Goal: Use online tool/utility: Utilize a website feature to perform a specific function

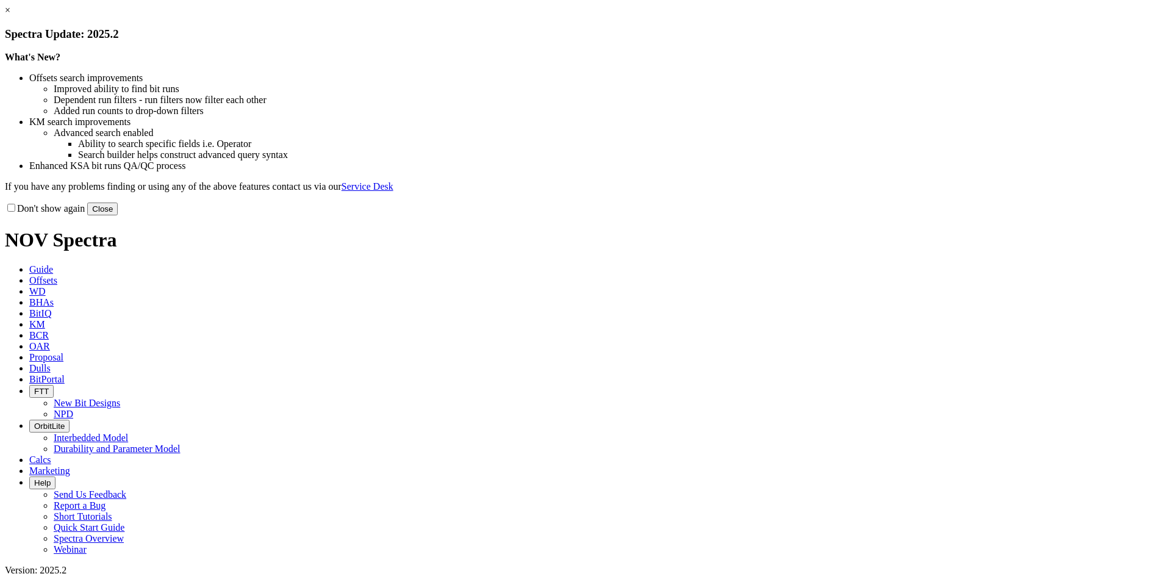
click at [10, 15] on link "×" at bounding box center [7, 10] width 5 height 10
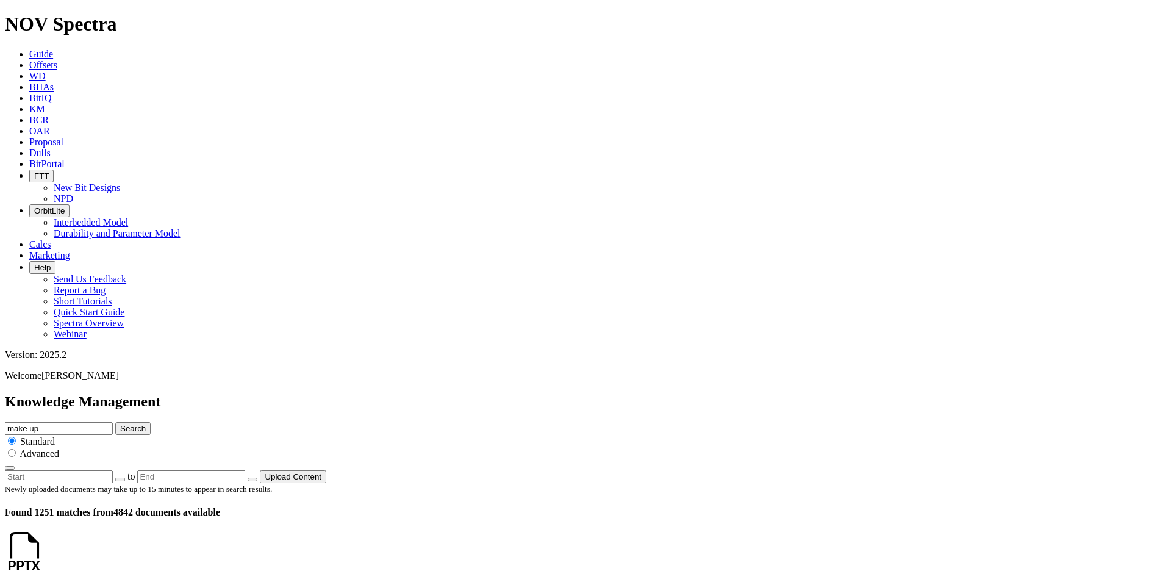
click at [29, 93] on icon at bounding box center [29, 98] width 0 height 10
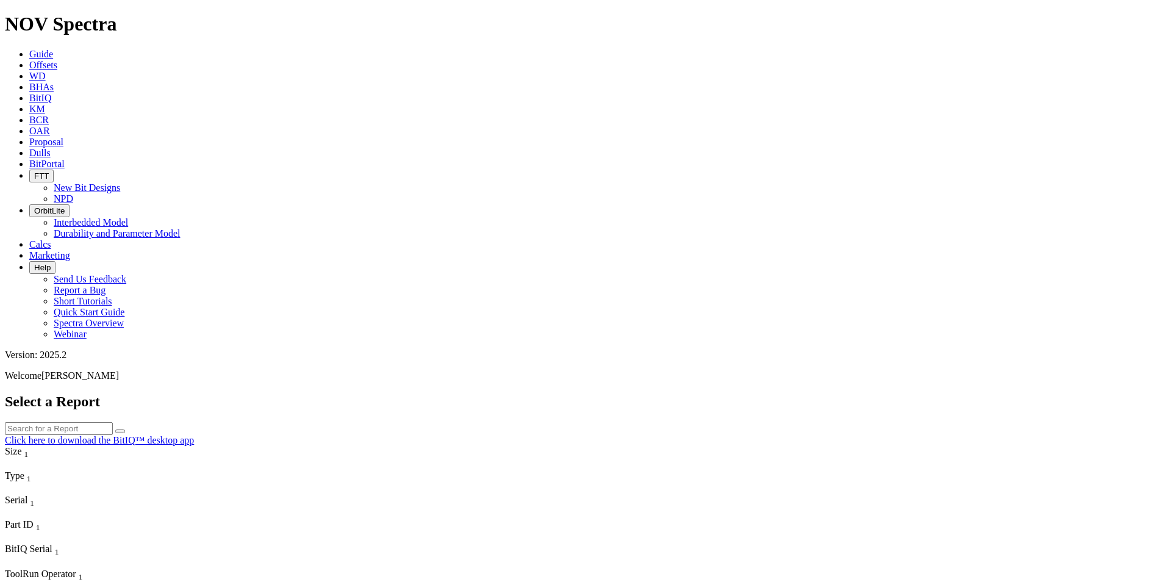
click at [51, 239] on span "Calcs" at bounding box center [40, 244] width 22 height 10
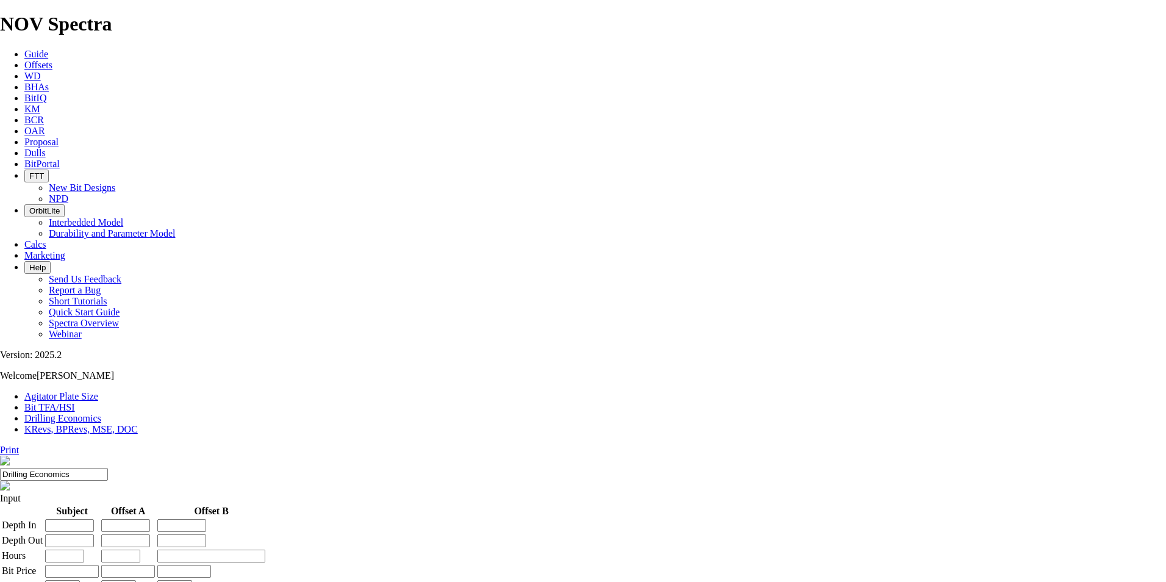
click at [94, 519] on input "number" at bounding box center [69, 525] width 49 height 13
click at [29, 206] on icon "button" at bounding box center [29, 210] width 0 height 9
click at [123, 217] on link "Interbedded Model" at bounding box center [86, 222] width 74 height 10
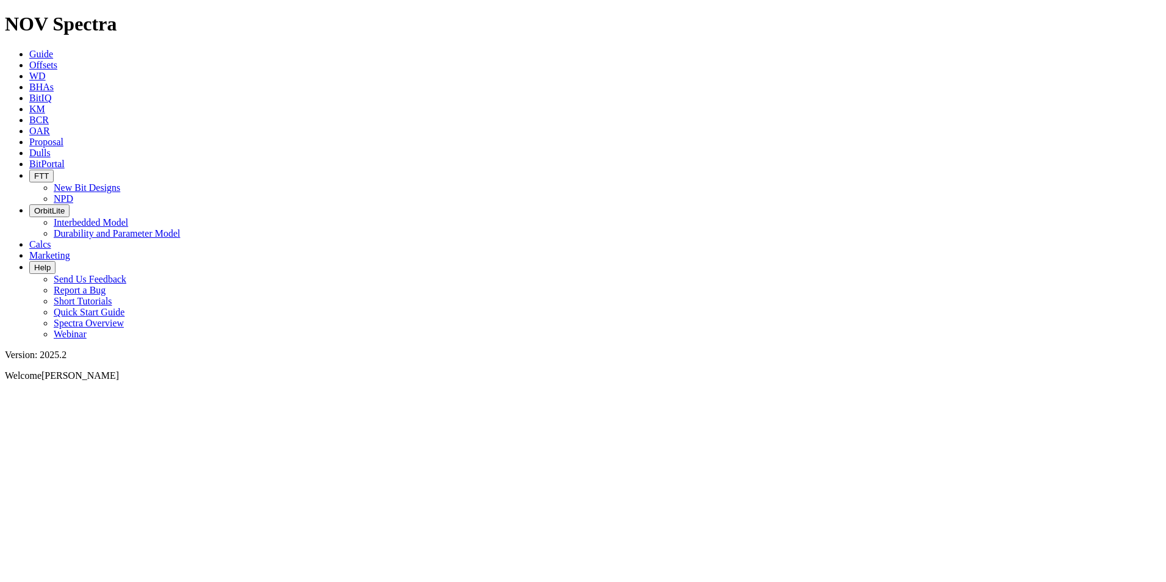
click at [55, 261] on button "Help" at bounding box center [42, 267] width 26 height 13
click at [34, 171] on icon "button" at bounding box center [34, 175] width 0 height 9
click at [29, 158] on icon at bounding box center [29, 163] width 0 height 10
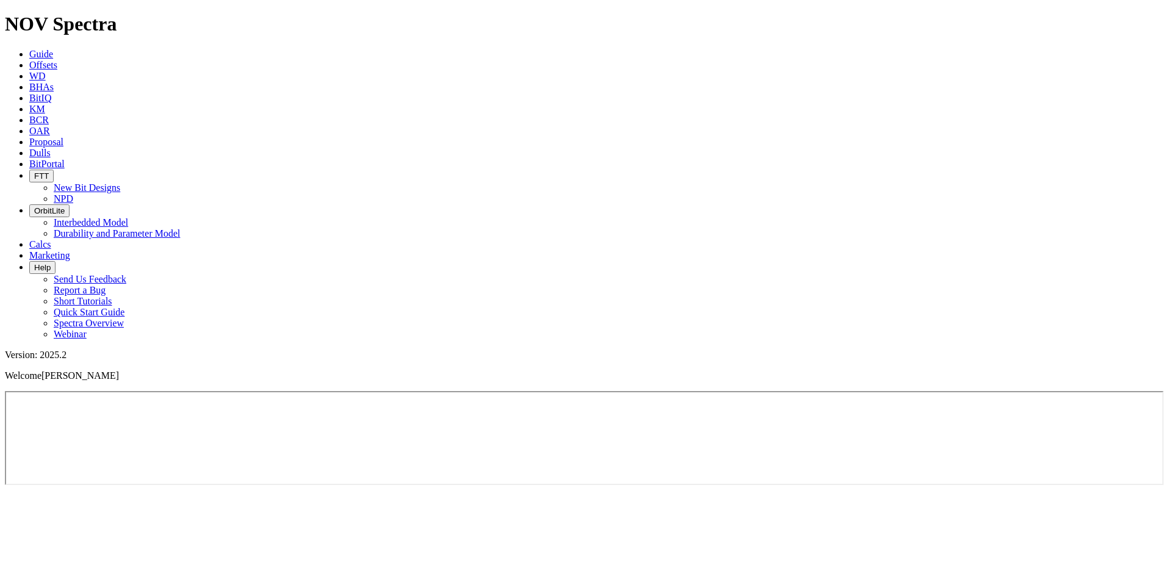
click at [51, 148] on span "Dulls" at bounding box center [39, 153] width 21 height 10
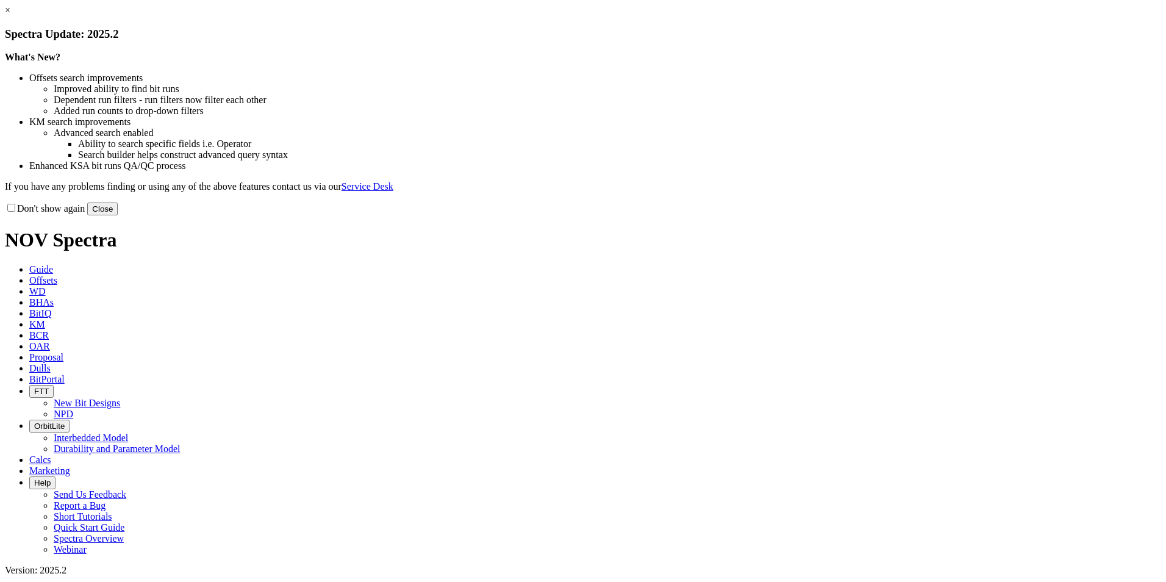
click at [10, 15] on link "×" at bounding box center [7, 10] width 5 height 10
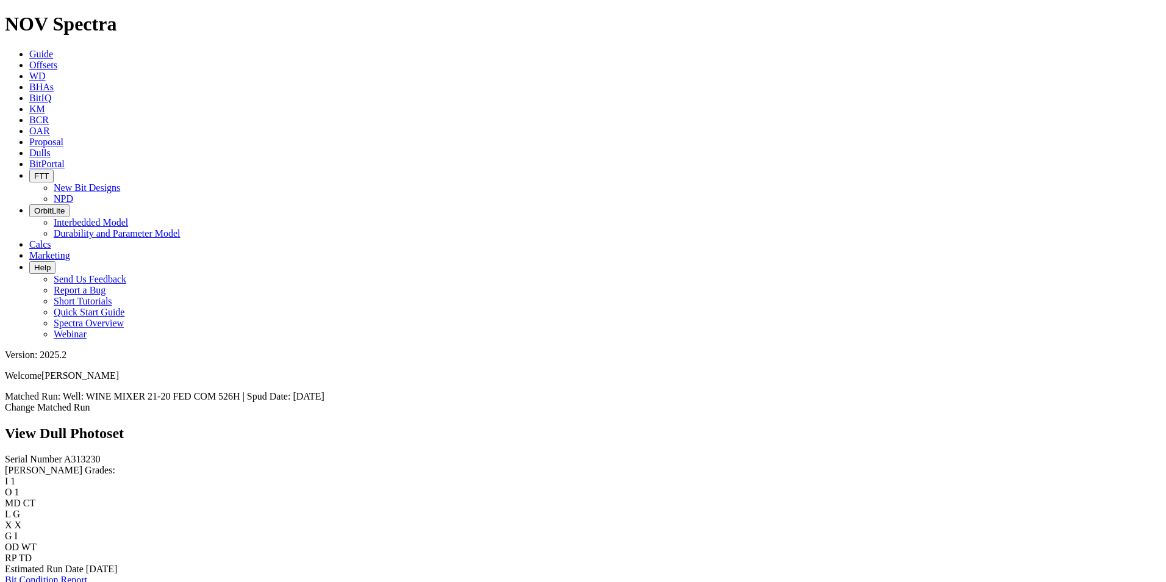
scroll to position [2070, 0]
click at [63, 137] on span "Proposal" at bounding box center [46, 142] width 34 height 10
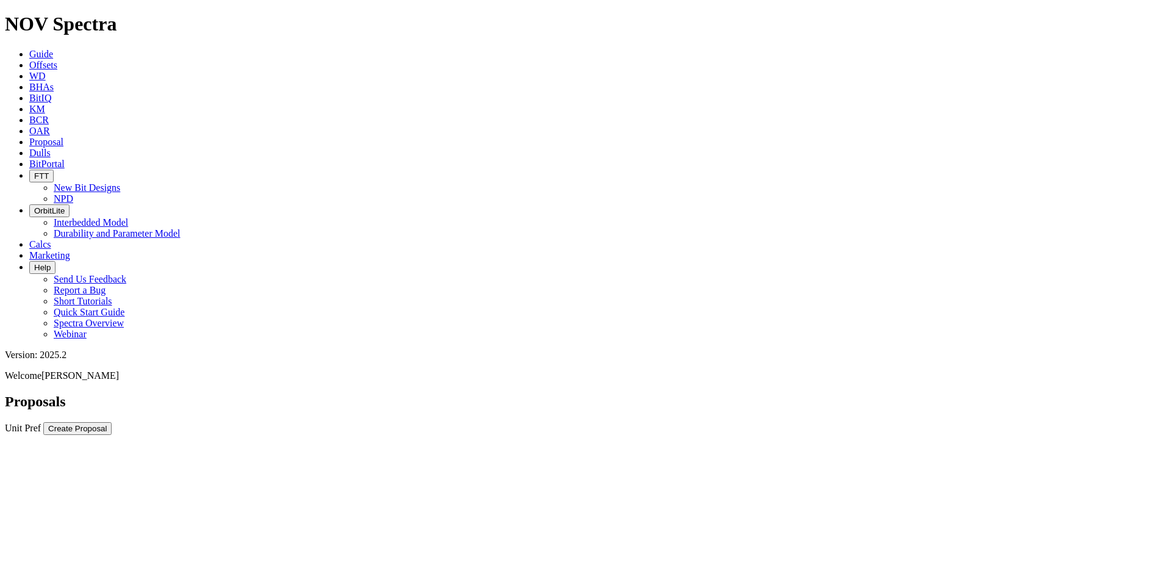
click at [29, 126] on icon at bounding box center [29, 131] width 0 height 10
click at [29, 115] on icon at bounding box center [29, 120] width 0 height 10
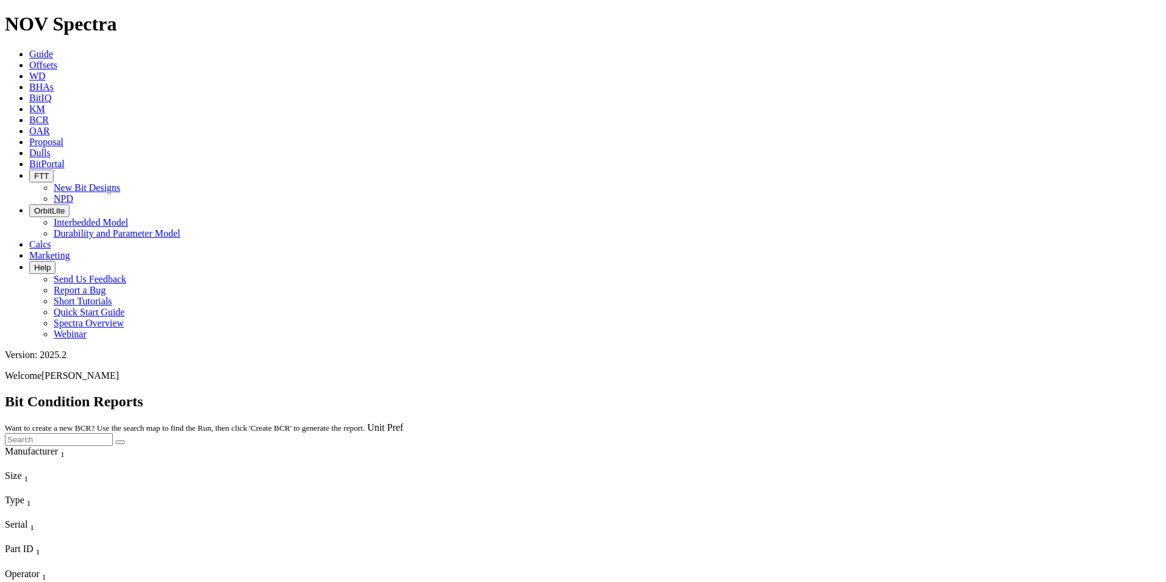
click at [7, 483] on icon "Column Menu" at bounding box center [6, 488] width 2 height 10
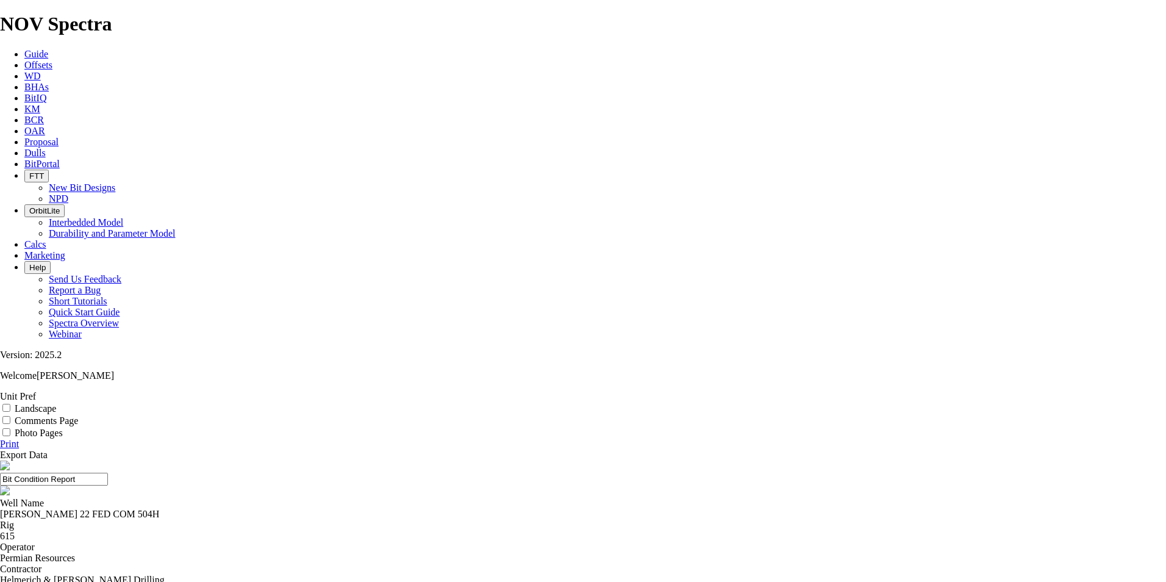
scroll to position [122, 0]
click at [24, 104] on icon at bounding box center [24, 109] width 0 height 10
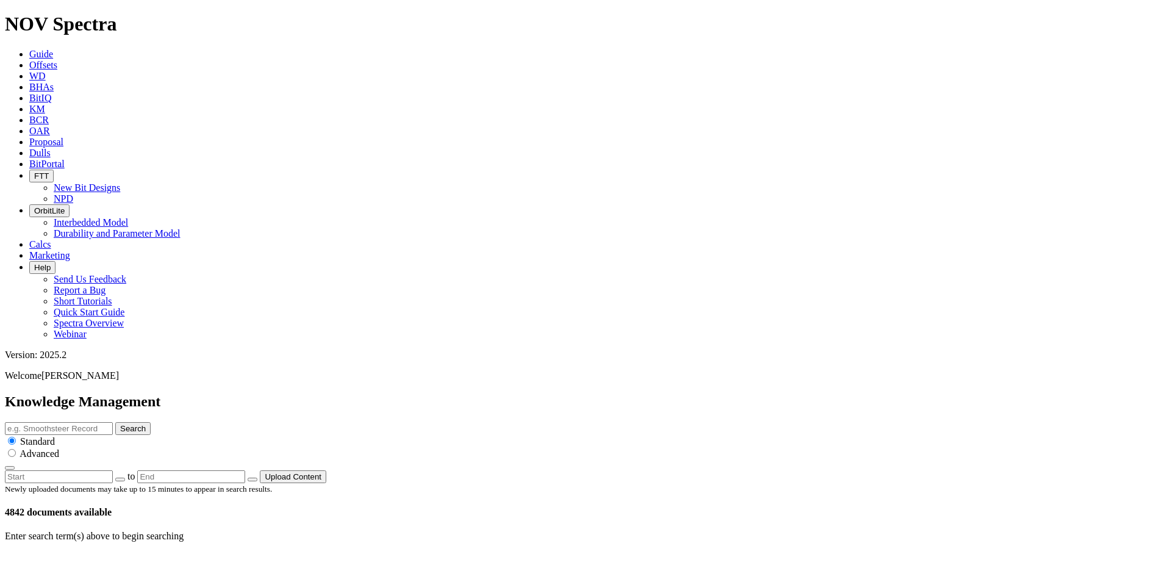
click at [51, 93] on span "BitIQ" at bounding box center [40, 98] width 22 height 10
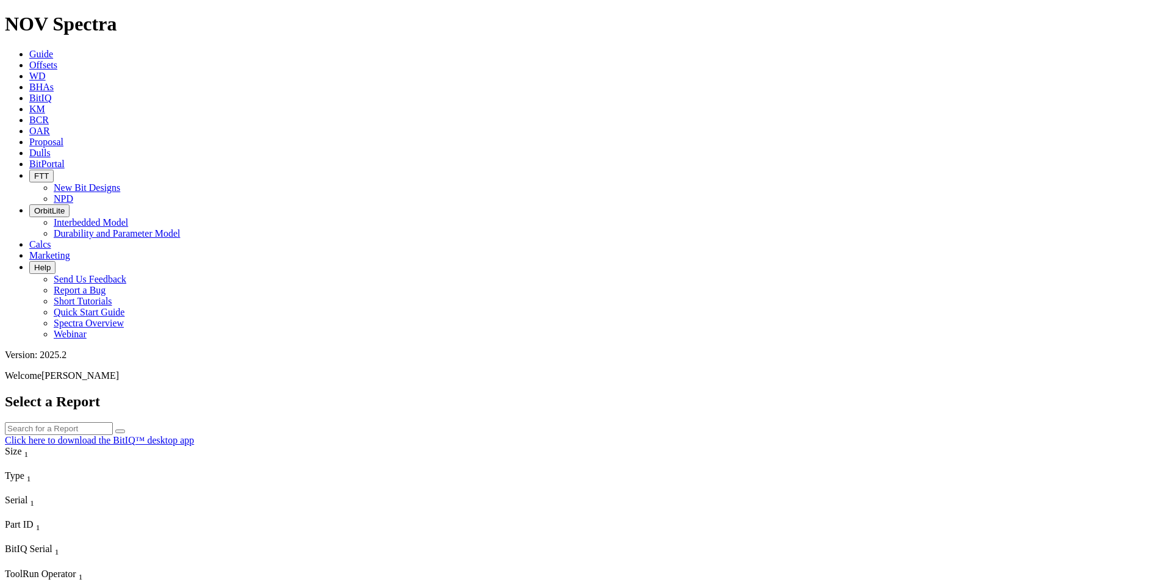
scroll to position [244, 0]
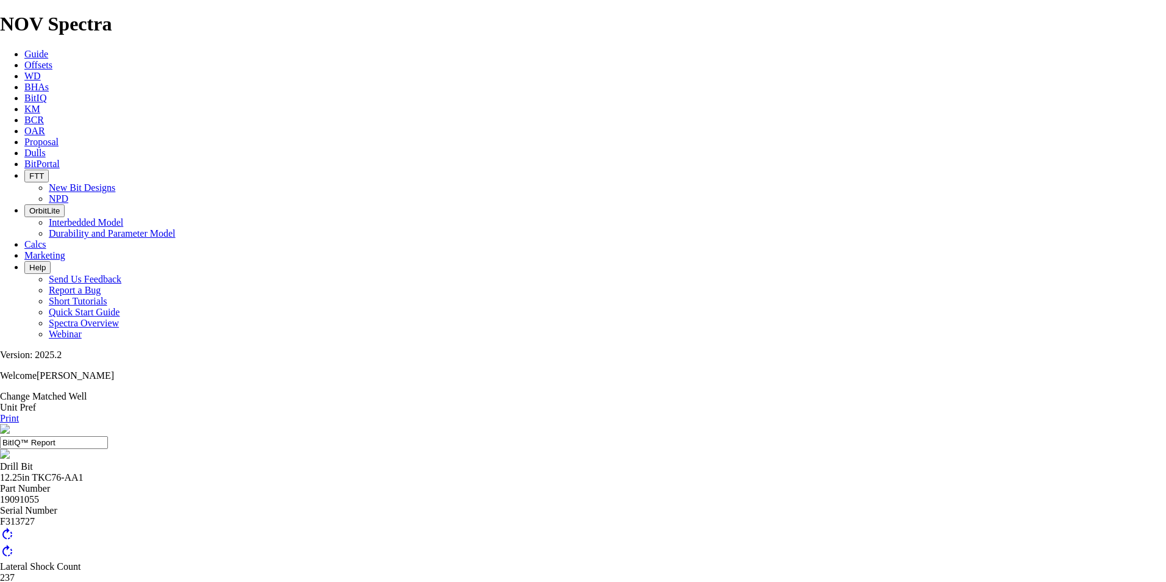
click at [637, 544] on div at bounding box center [583, 544] width 1166 height 0
click at [667, 544] on div at bounding box center [583, 544] width 1166 height 0
click at [671, 544] on div at bounding box center [583, 544] width 1166 height 0
click at [669, 546] on div at bounding box center [582, 546] width 1166 height 0
click at [15, 527] on span "rotate_right" at bounding box center [7, 534] width 15 height 15
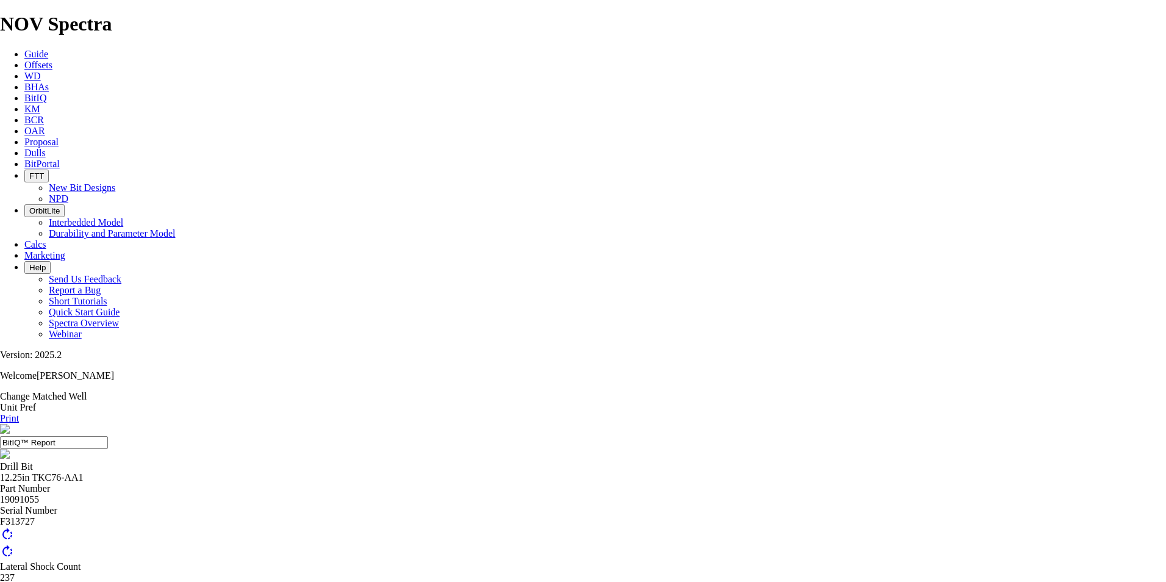
click at [568, 188] on div at bounding box center [568, 571] width 0 height 1166
click at [15, 527] on span "rotate_right" at bounding box center [7, 534] width 15 height 15
click at [645, 547] on div at bounding box center [583, 547] width 1166 height 0
click at [751, 566] on div at bounding box center [577, 566] width 1055 height 0
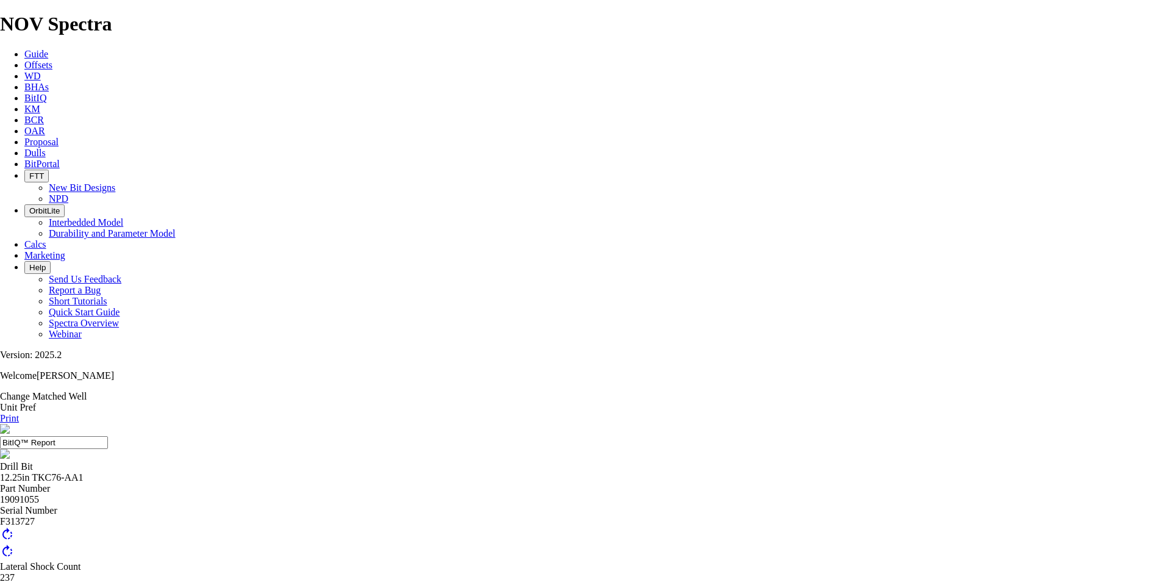
click at [758, 565] on div at bounding box center [573, 565] width 1055 height 0
click at [777, 565] on div at bounding box center [573, 565] width 1055 height 0
click at [774, 565] on div at bounding box center [573, 565] width 1055 height 0
click at [15, 550] on link "rotate_right" at bounding box center [7, 555] width 15 height 10
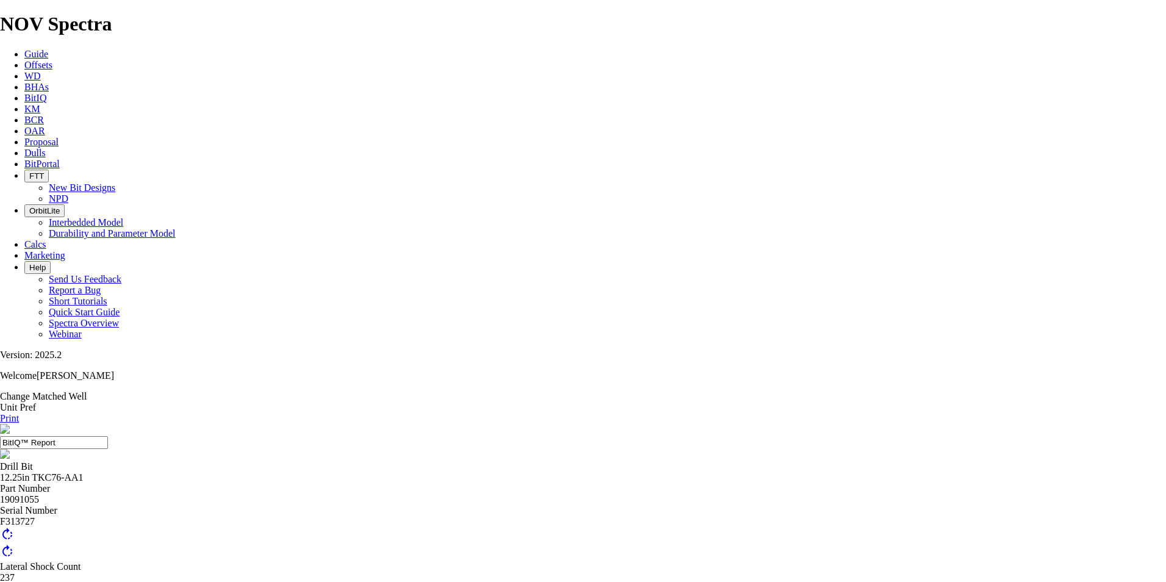
click at [15, 550] on link "rotate_right" at bounding box center [7, 555] width 15 height 10
click at [15, 544] on span "rotate_right" at bounding box center [7, 551] width 15 height 15
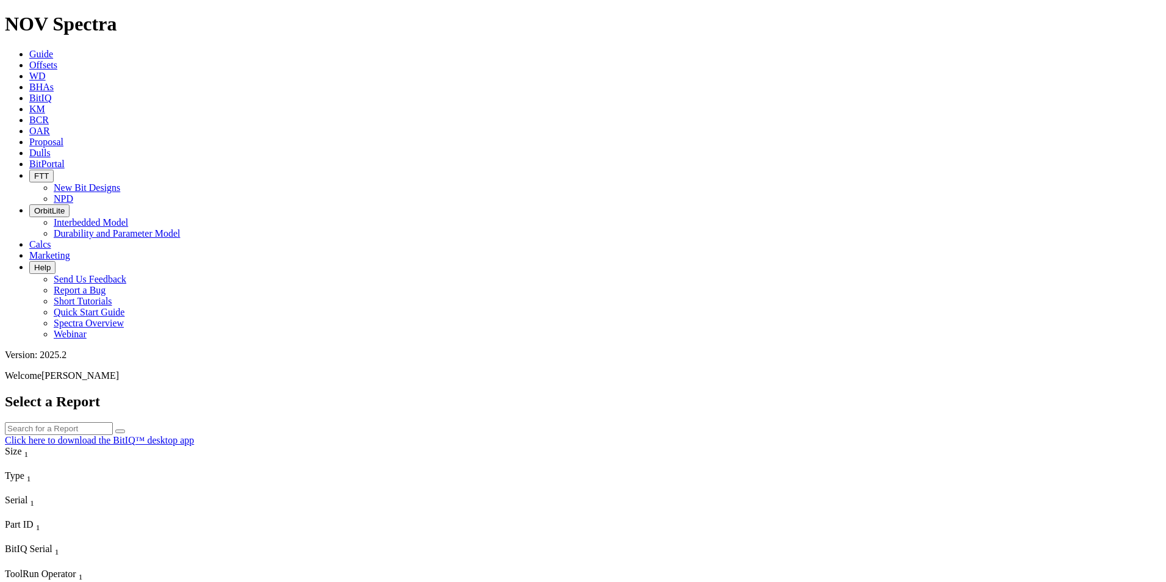
scroll to position [731, 0]
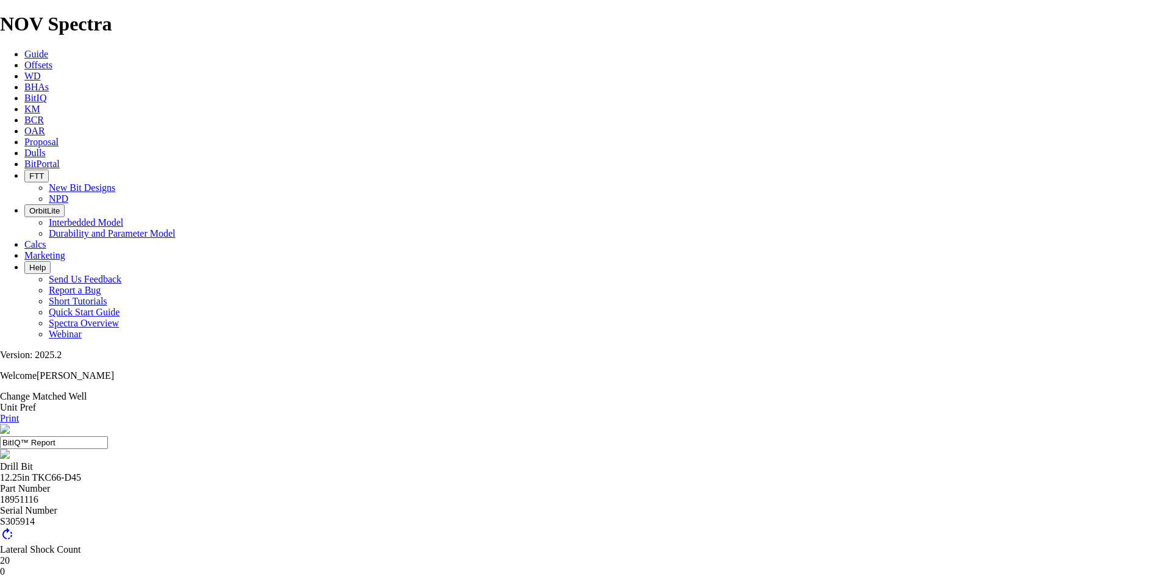
click at [49, 82] on link "BHAs" at bounding box center [36, 87] width 24 height 10
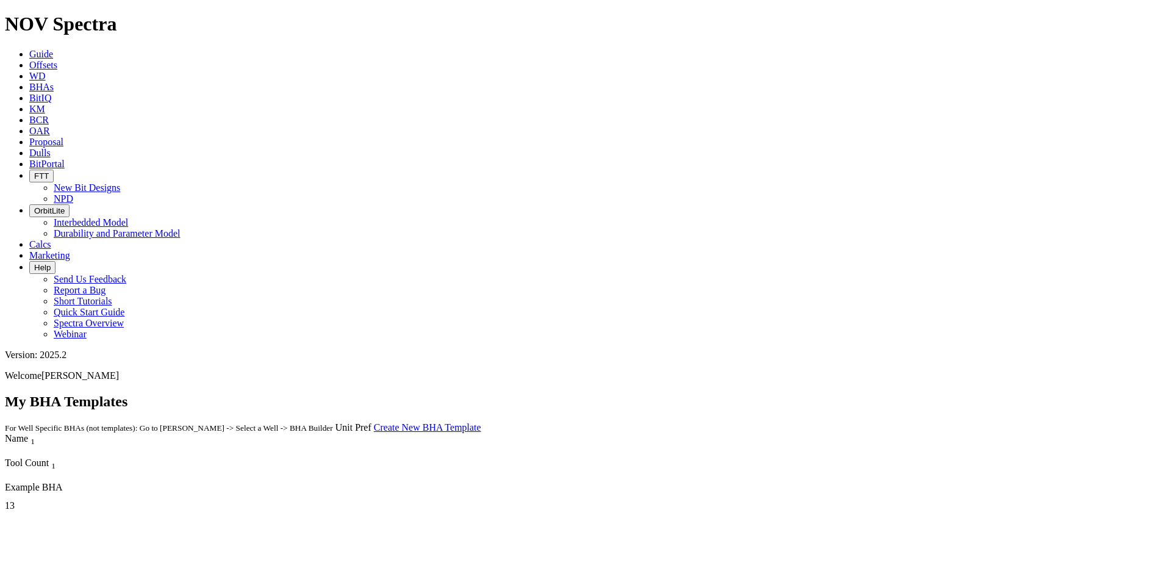
click at [572, 500] on div "13" at bounding box center [289, 505] width 568 height 11
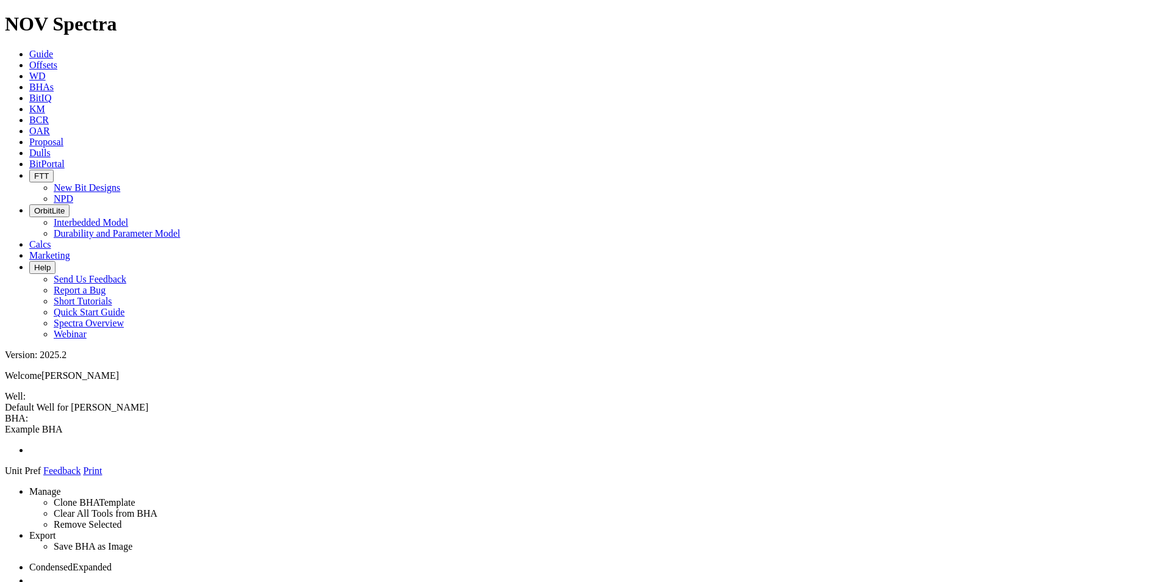
click at [29, 71] on icon at bounding box center [29, 76] width 0 height 10
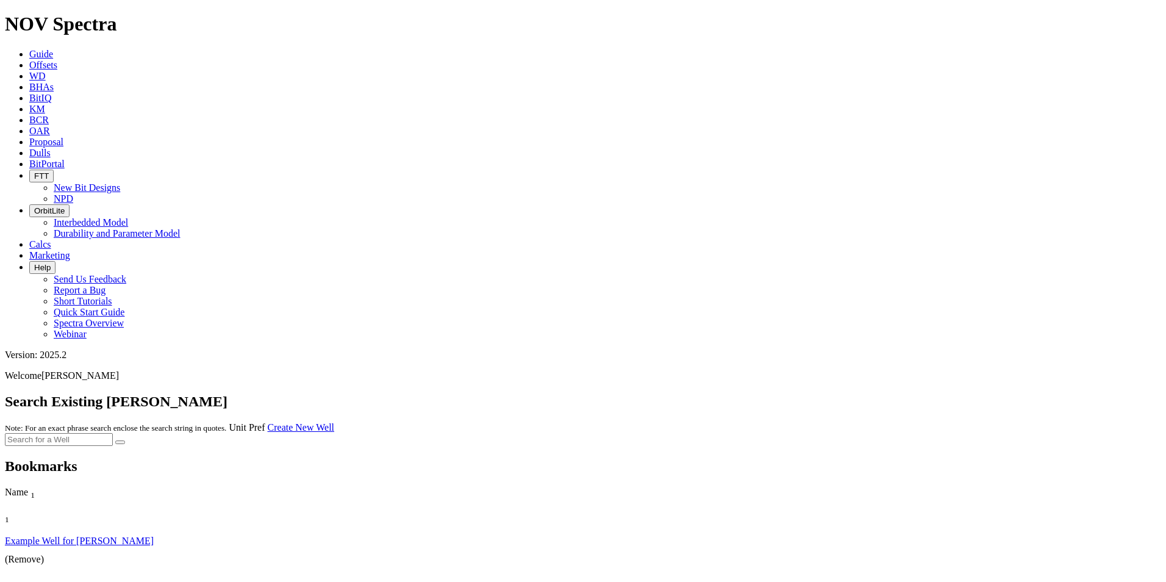
click at [57, 60] on link "Offsets" at bounding box center [43, 65] width 28 height 10
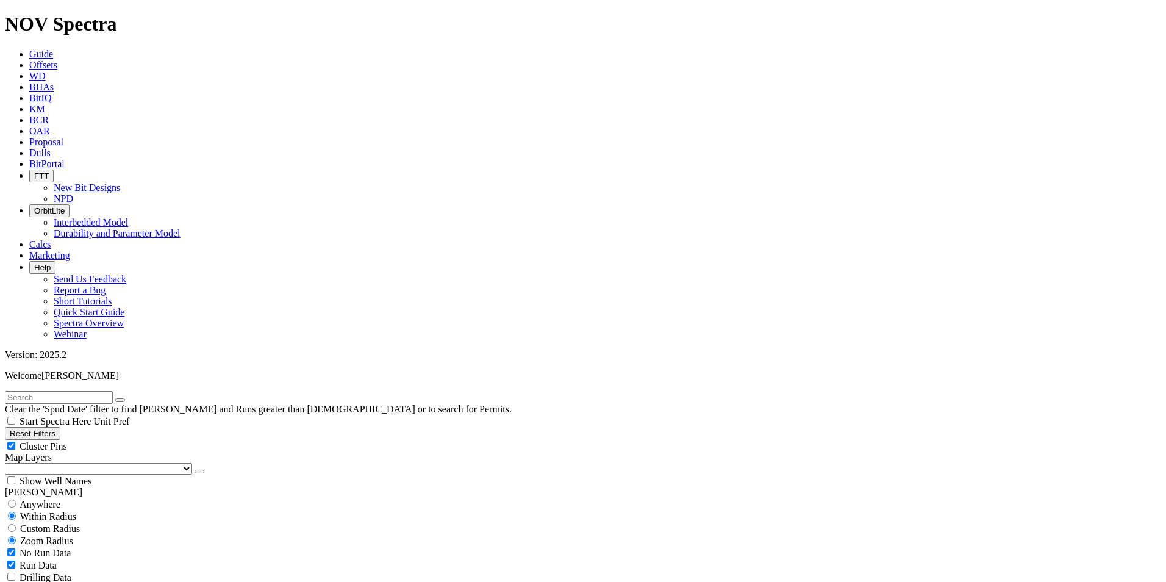
scroll to position [106, 0]
click at [29, 49] on icon at bounding box center [29, 54] width 0 height 10
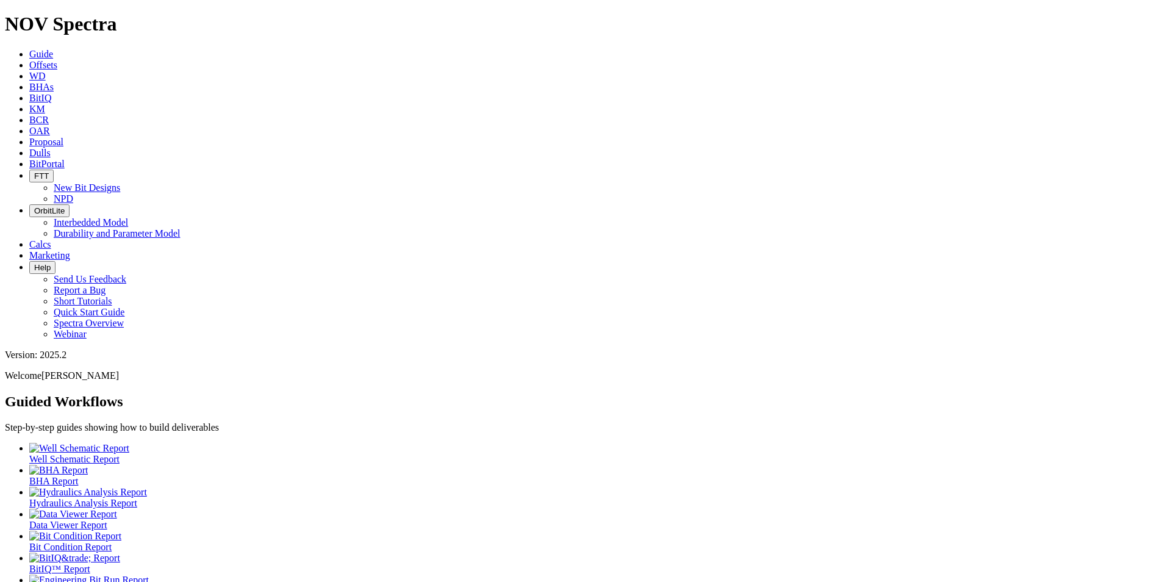
scroll to position [6, 0]
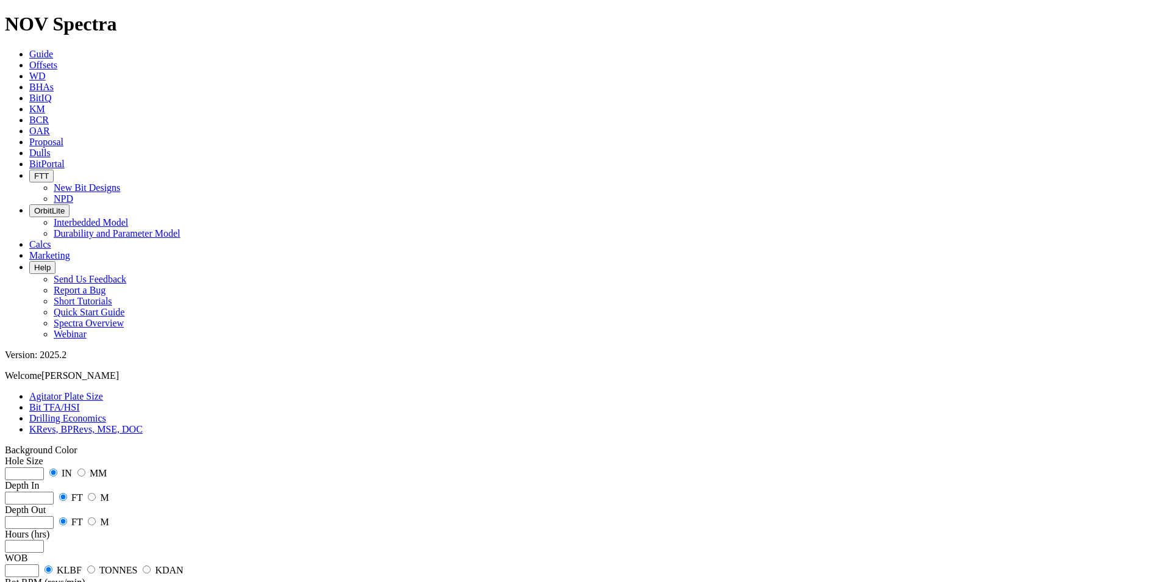
click at [44, 467] on input "number" at bounding box center [24, 473] width 39 height 13
type input "8.5"
click at [54, 491] on input "number" at bounding box center [29, 497] width 49 height 13
type input "1000"
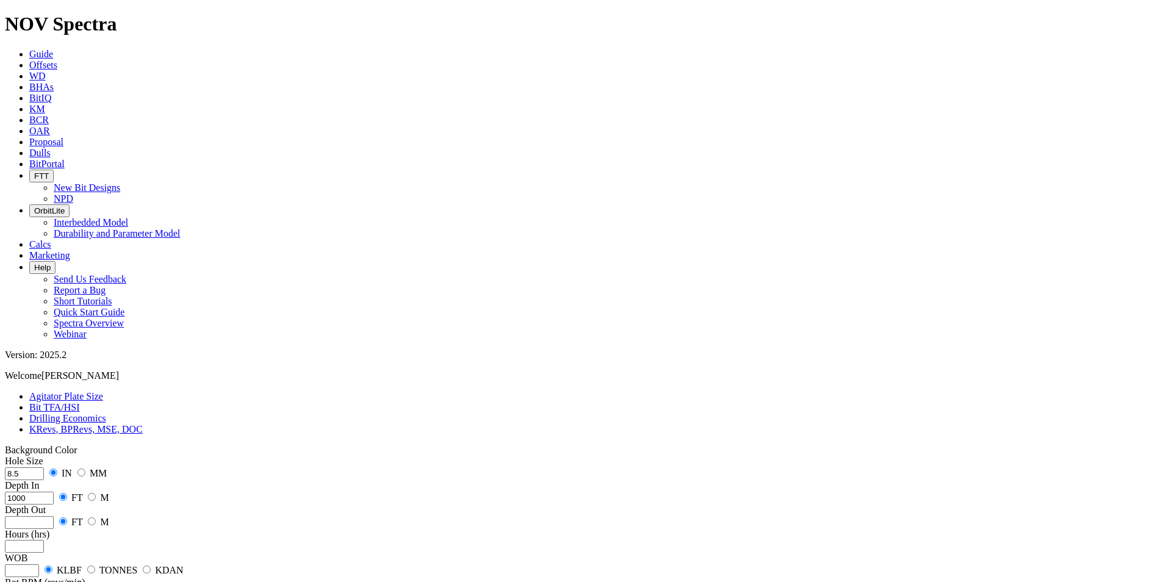
click at [54, 516] on input "number" at bounding box center [29, 522] width 49 height 13
type input "1500"
click at [44, 539] on input "number" at bounding box center [24, 545] width 39 height 13
type input "50"
click at [39, 564] on input "number" at bounding box center [22, 570] width 34 height 13
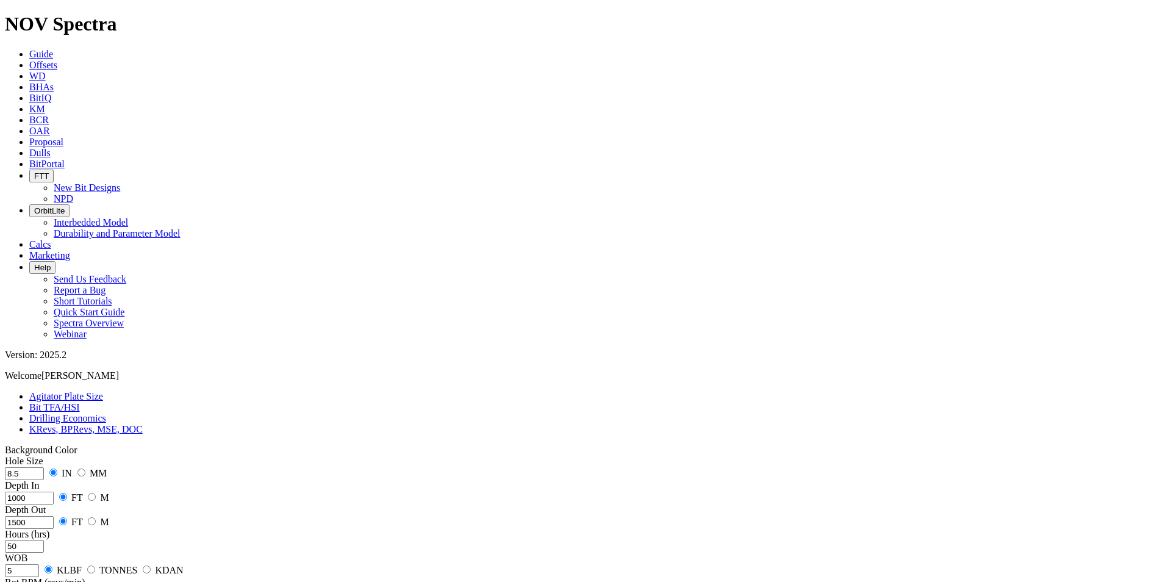
type input "5"
type input "120"
type input "500"
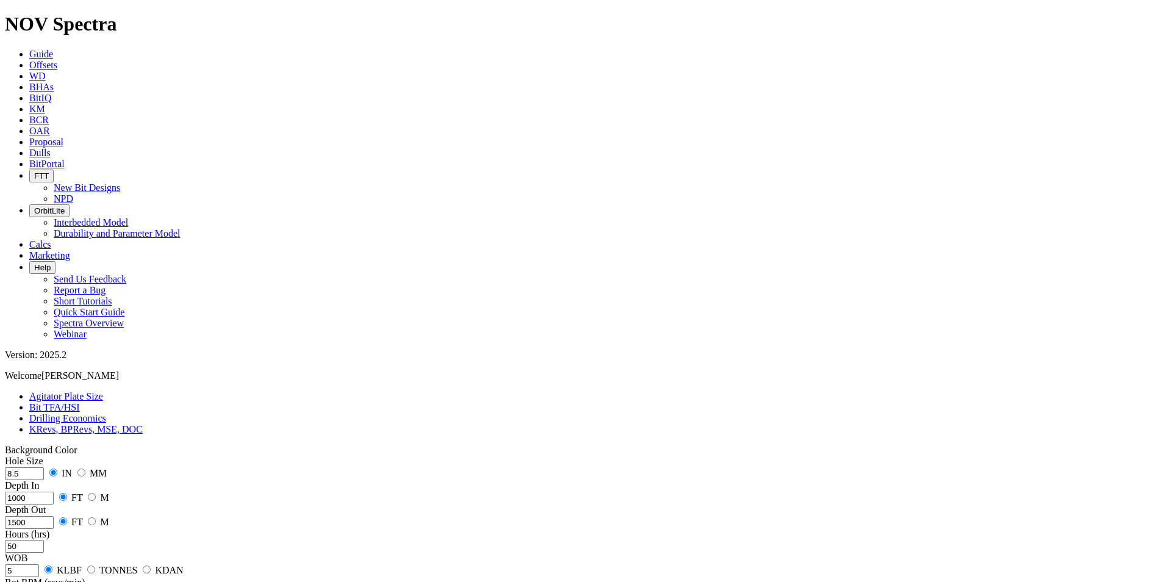
type input "400"
type input "0.1"
drag, startPoint x: 80, startPoint y: 374, endPoint x: -4, endPoint y: 374, distance: 84.1
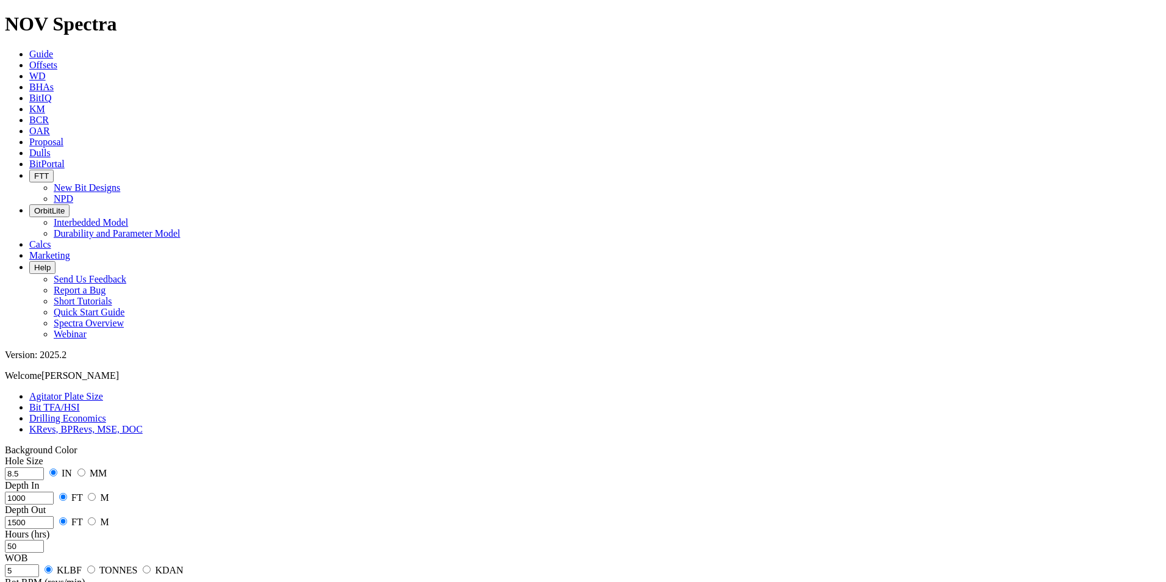
click at [0, 374] on html "Spectra is built to be used with Google Chrome. Please switch browsers. NOV Spe…" at bounding box center [583, 432] width 1166 height 865
type input "3310"
drag, startPoint x: 85, startPoint y: 335, endPoint x: 21, endPoint y: 333, distance: 64.0
type input "100"
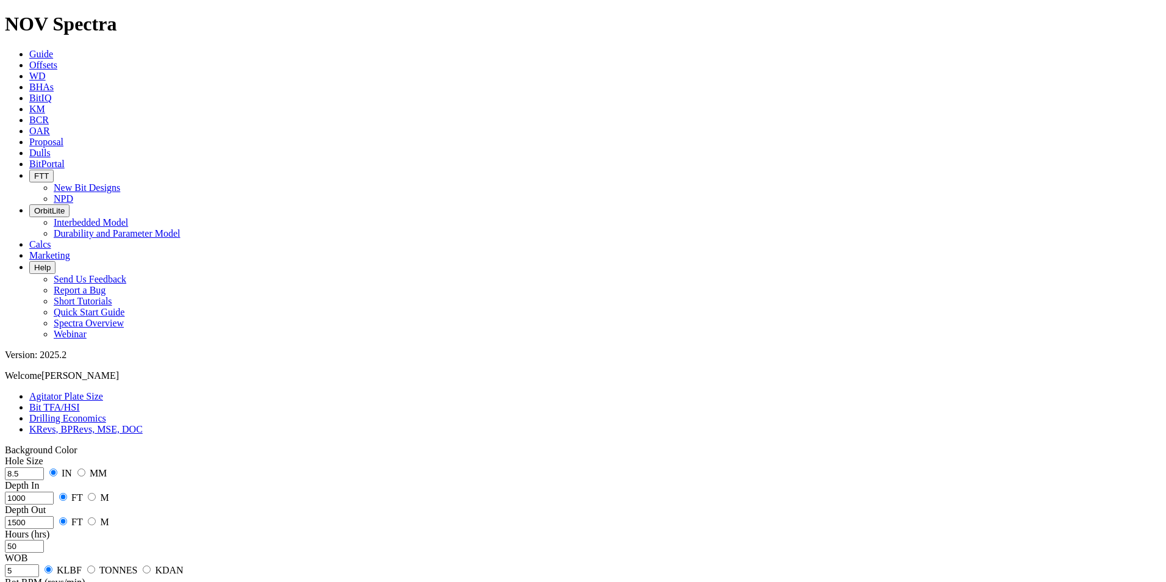
drag, startPoint x: 71, startPoint y: 289, endPoint x: 39, endPoint y: 286, distance: 31.8
click at [39, 564] on input "13441" at bounding box center [22, 570] width 34 height 13
type input "13.441"
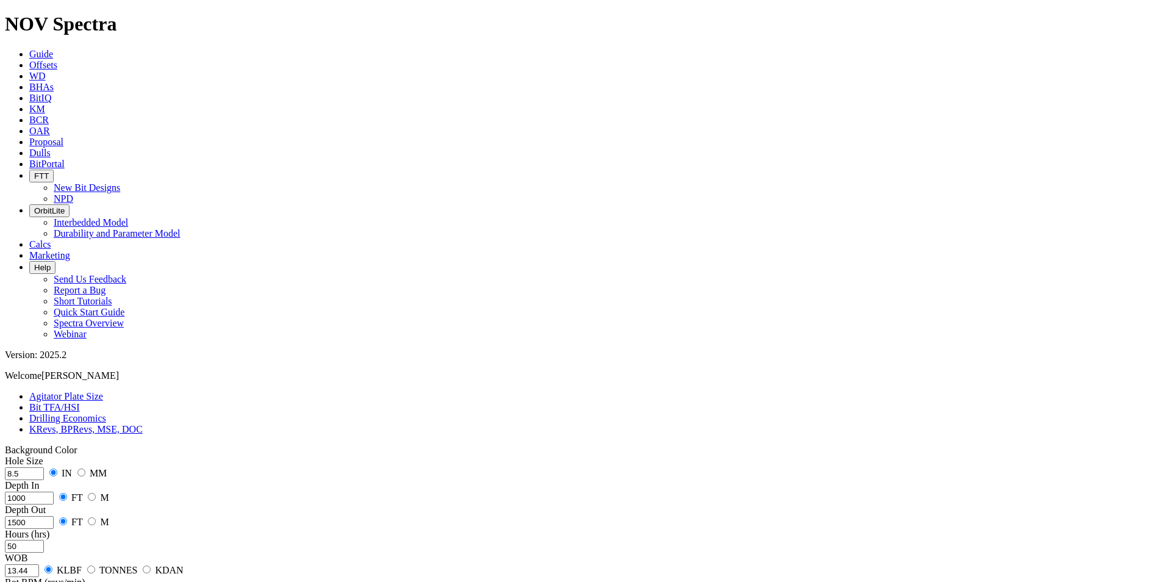
drag, startPoint x: 82, startPoint y: 200, endPoint x: 38, endPoint y: 198, distance: 44.6
type input "1100"
drag, startPoint x: 73, startPoint y: 244, endPoint x: 54, endPoint y: 244, distance: 18.9
click at [54, 455] on div "Hole Size 8.5 IN MM Depth In [DATE] FT M Depth Out 1100 FT M Hours (hrs) 50 WOB…" at bounding box center [583, 564] width 1156 height 219
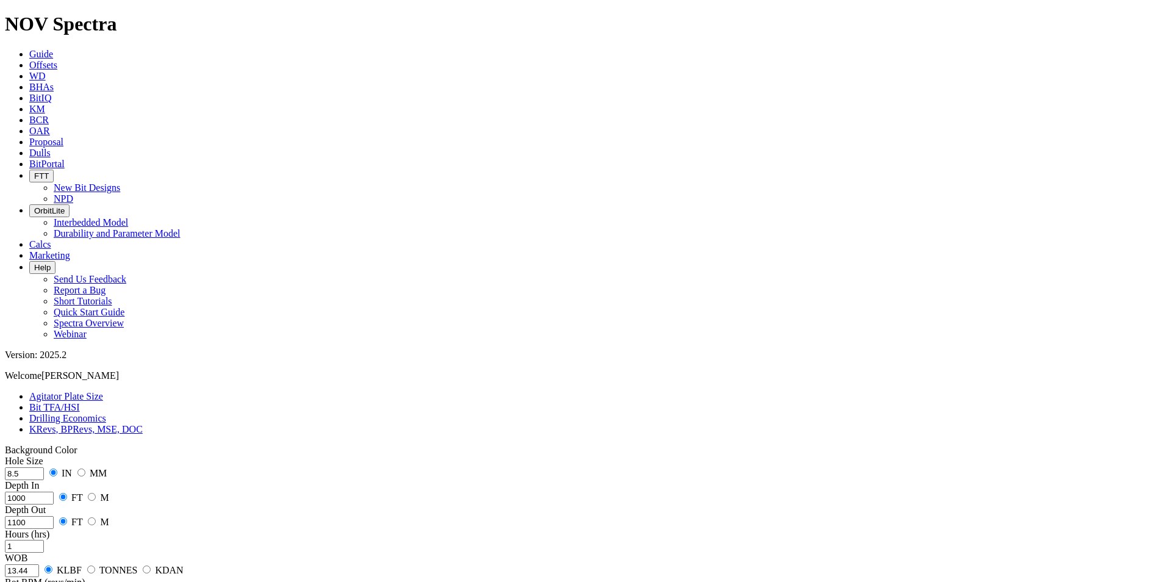
type input "1"
click at [171, 528] on div "Hours (hrs) 1" at bounding box center [583, 540] width 1156 height 24
type input "3310"
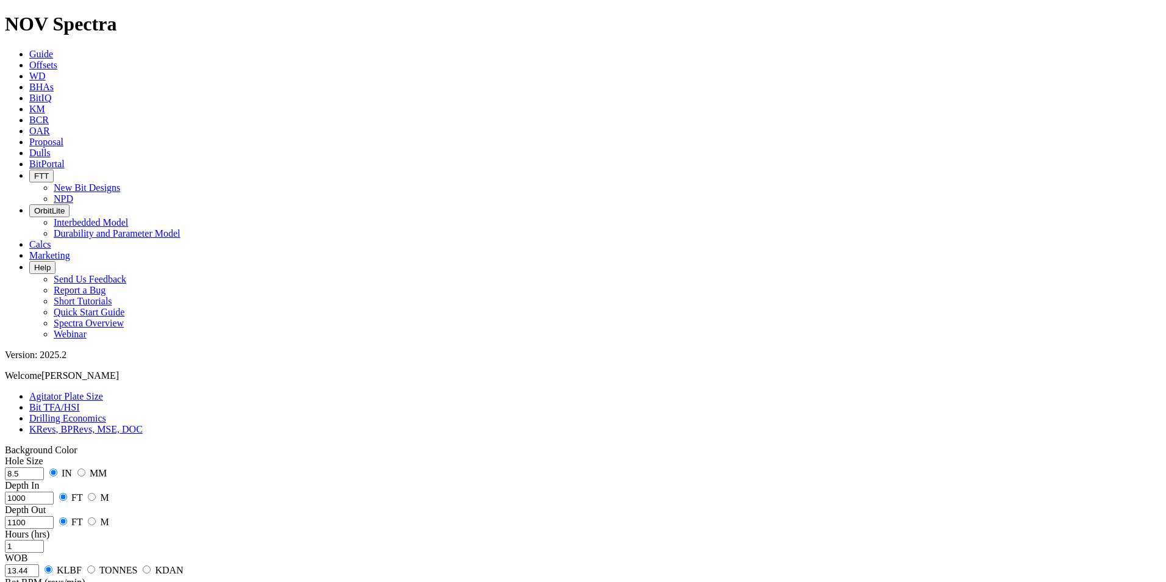
radio input "true"
radio input "false"
drag, startPoint x: 82, startPoint y: 330, endPoint x: 70, endPoint y: 330, distance: 11.6
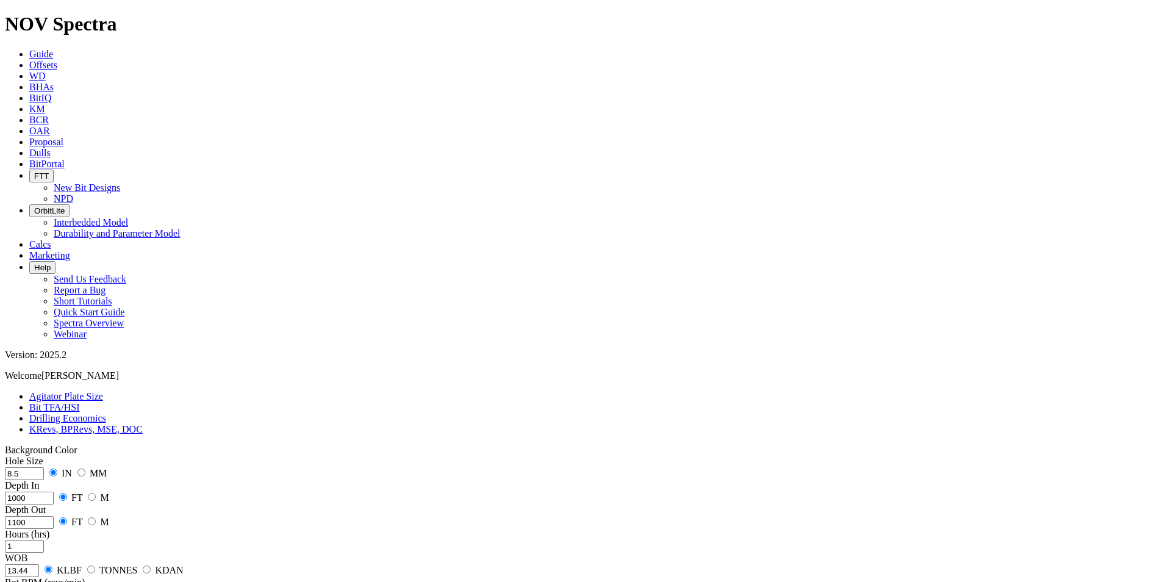
type input "60"
click at [106, 413] on link "Drilling Economics" at bounding box center [67, 418] width 77 height 10
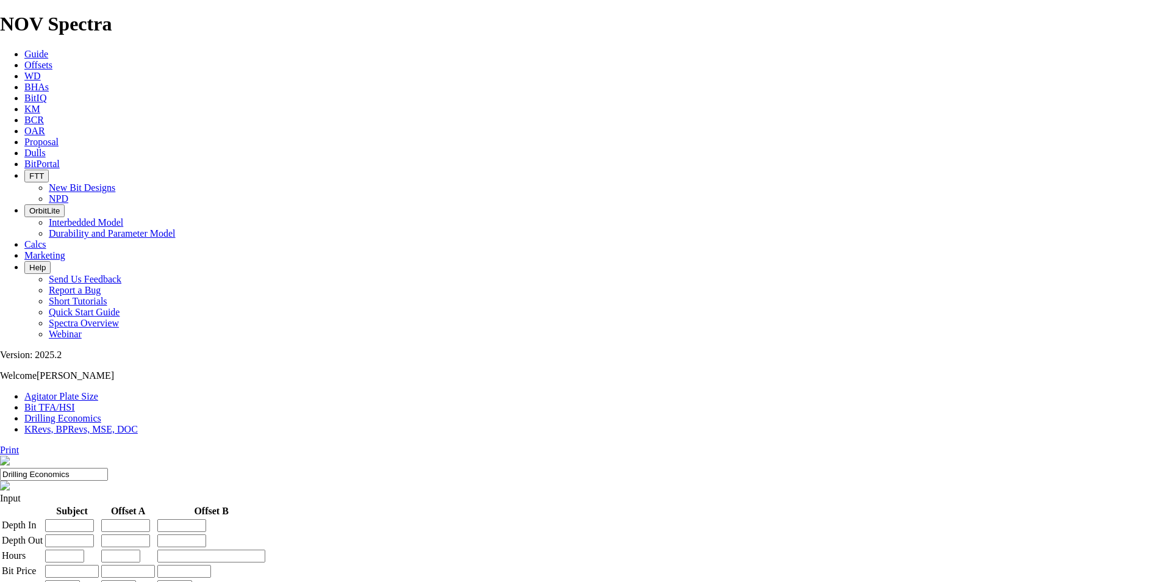
click at [75, 402] on link "Bit TFA/HSI" at bounding box center [49, 407] width 51 height 10
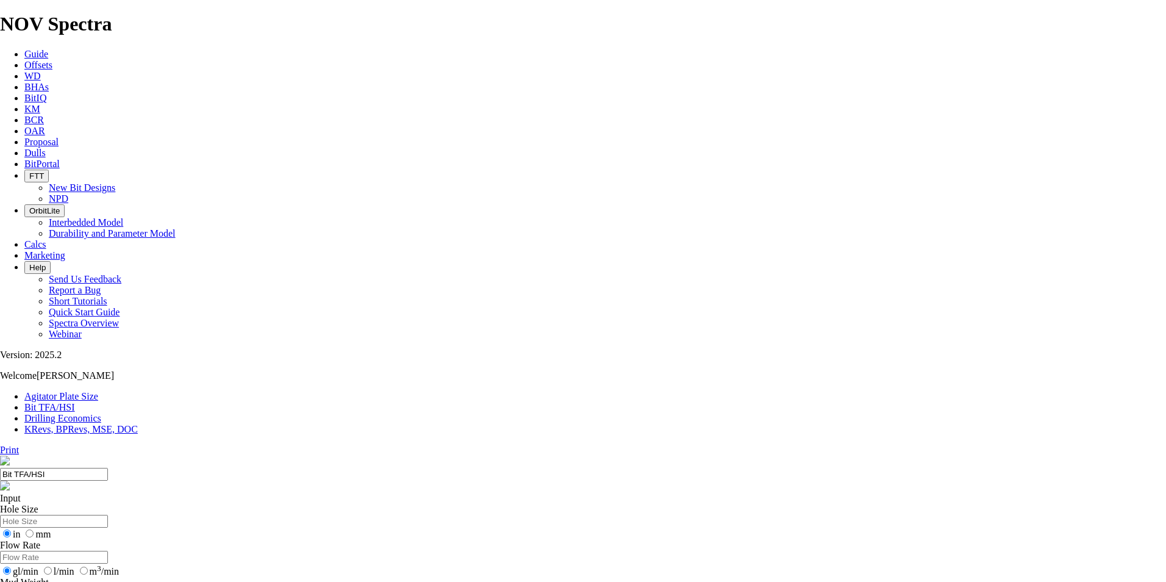
click at [77, 391] on link "Agitator Plate Size" at bounding box center [61, 396] width 74 height 10
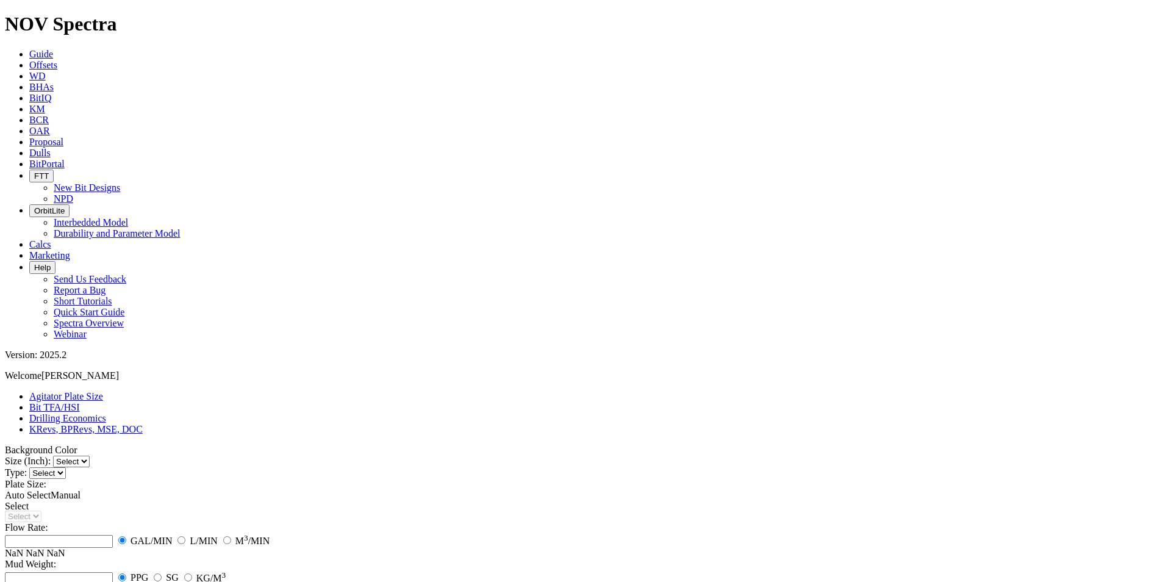
click at [29, 49] on icon at bounding box center [29, 54] width 0 height 10
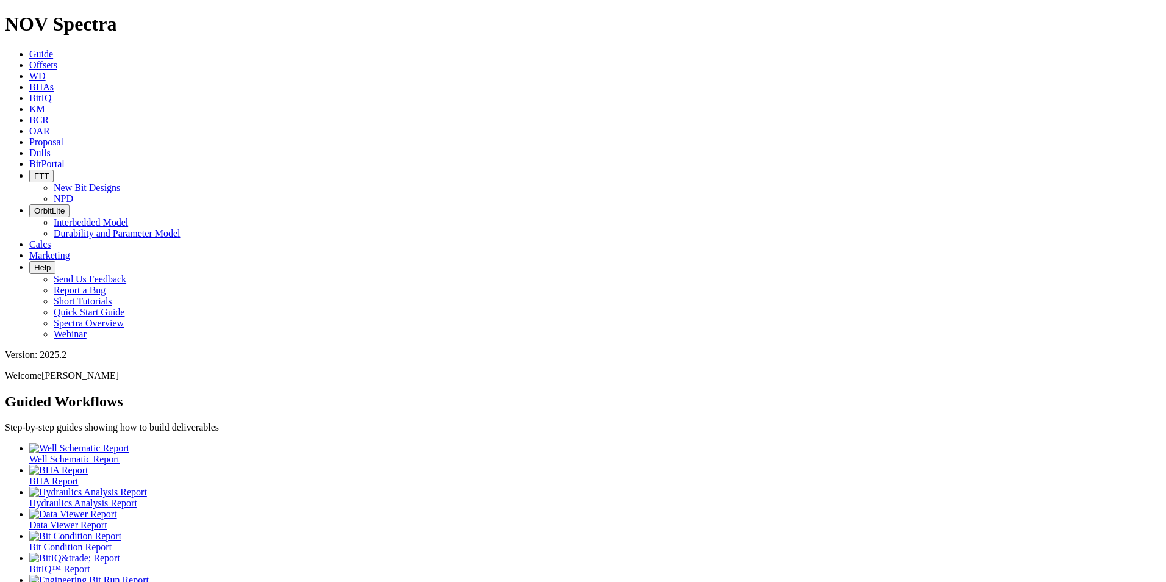
scroll to position [6, 0]
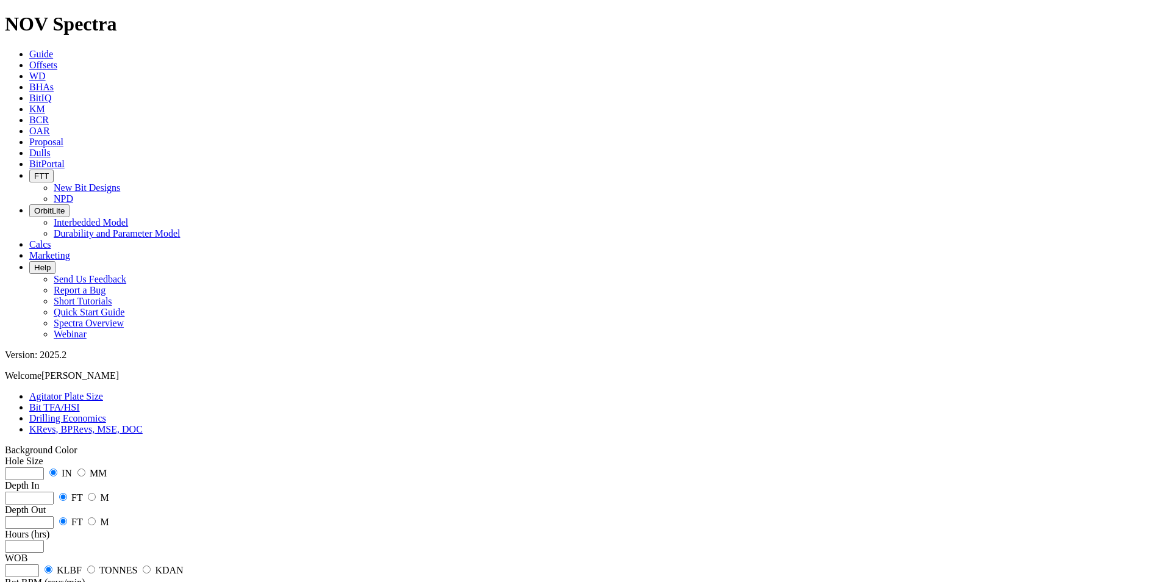
click at [34, 263] on icon "button" at bounding box center [34, 267] width 0 height 9
